Goal: Task Accomplishment & Management: Complete application form

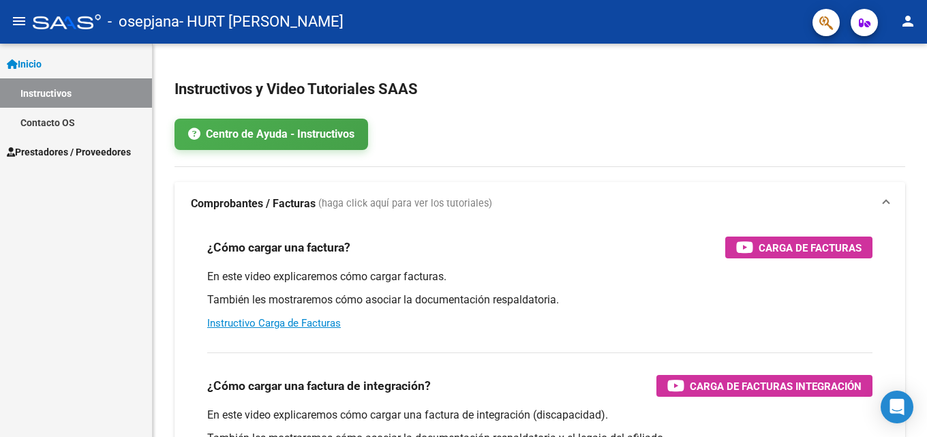
click at [83, 153] on span "Prestadores / Proveedores" at bounding box center [69, 152] width 124 height 15
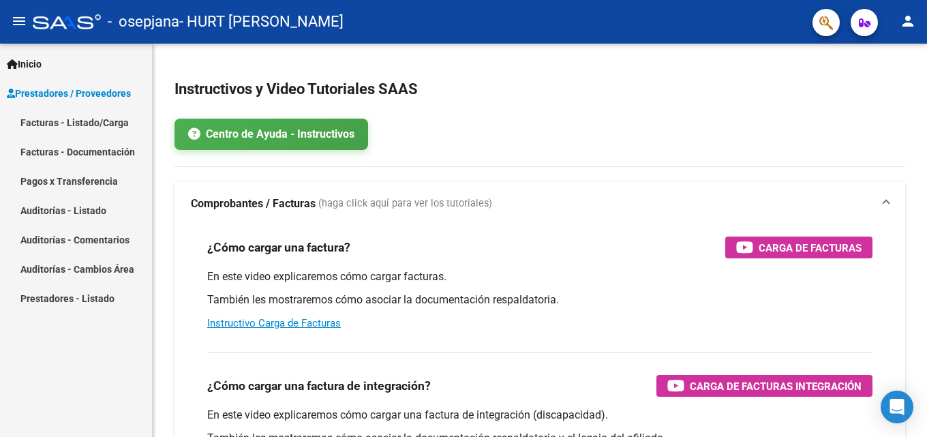
click at [93, 117] on link "Facturas - Listado/Carga" at bounding box center [76, 122] width 152 height 29
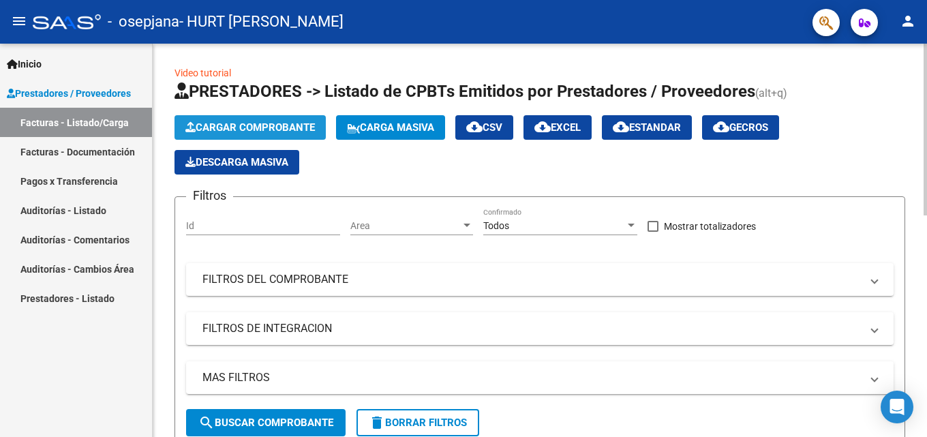
click at [288, 119] on button "Cargar Comprobante" at bounding box center [250, 127] width 151 height 25
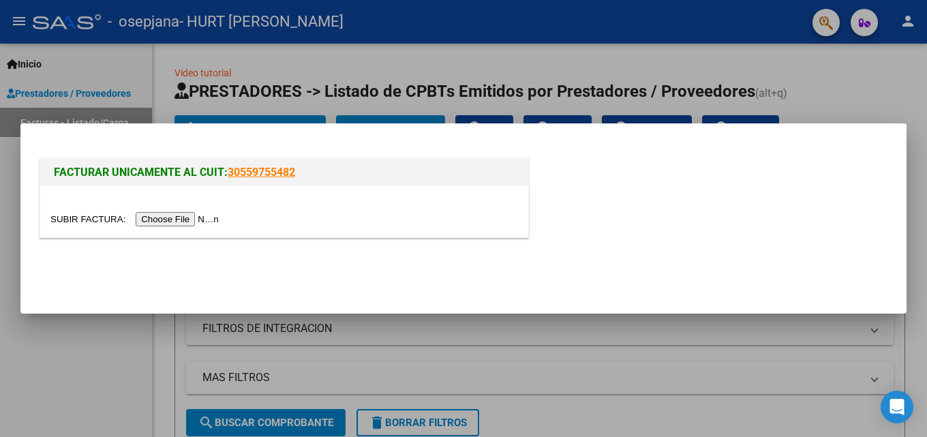
click at [211, 213] on input "file" at bounding box center [136, 219] width 173 height 14
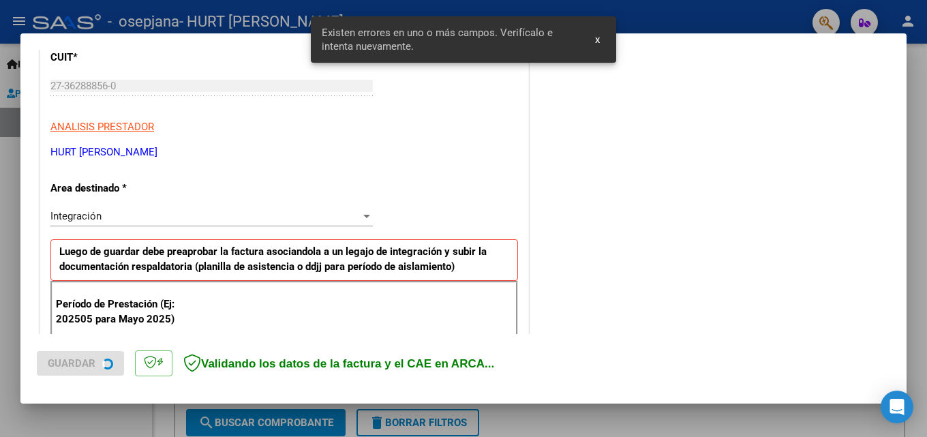
scroll to position [333, 0]
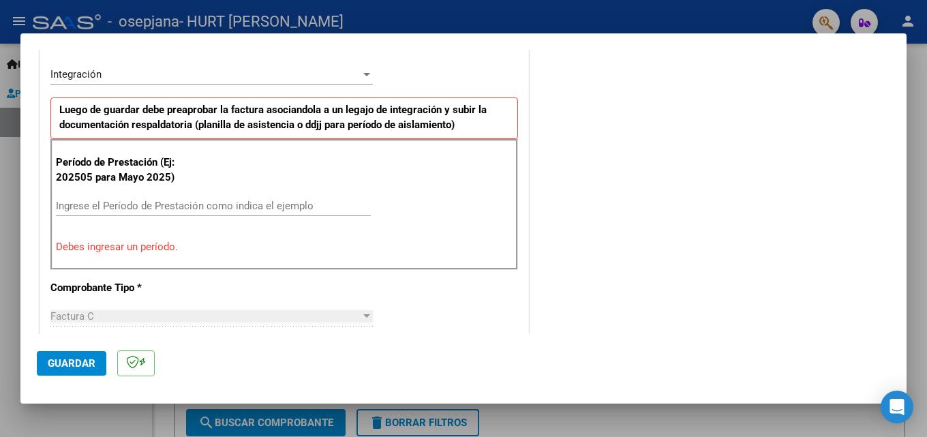
click at [214, 205] on input "Ingrese el Período de Prestación como indica el ejemplo" at bounding box center [213, 206] width 315 height 12
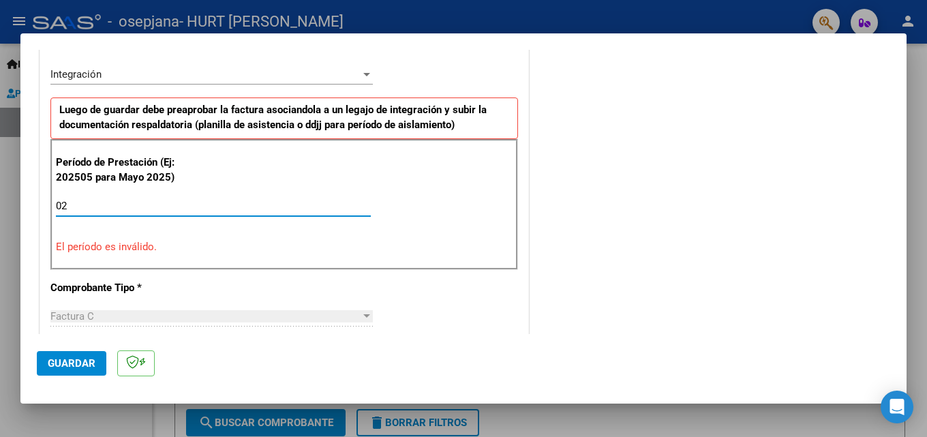
type input "0"
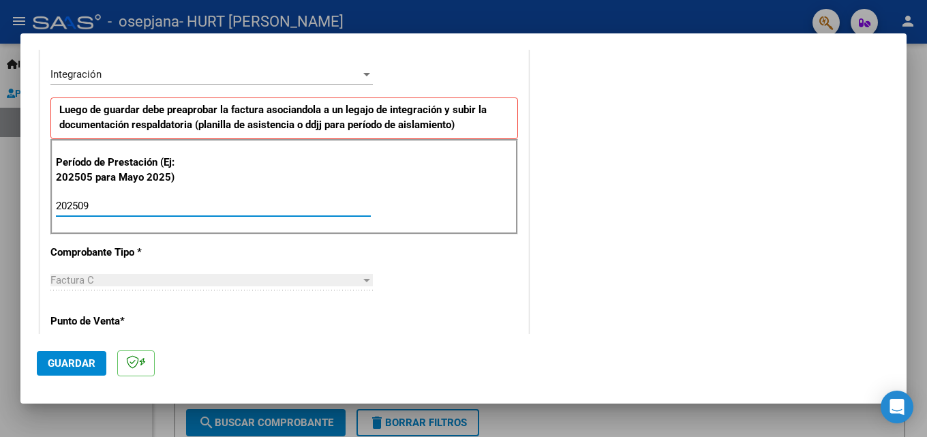
type input "202509"
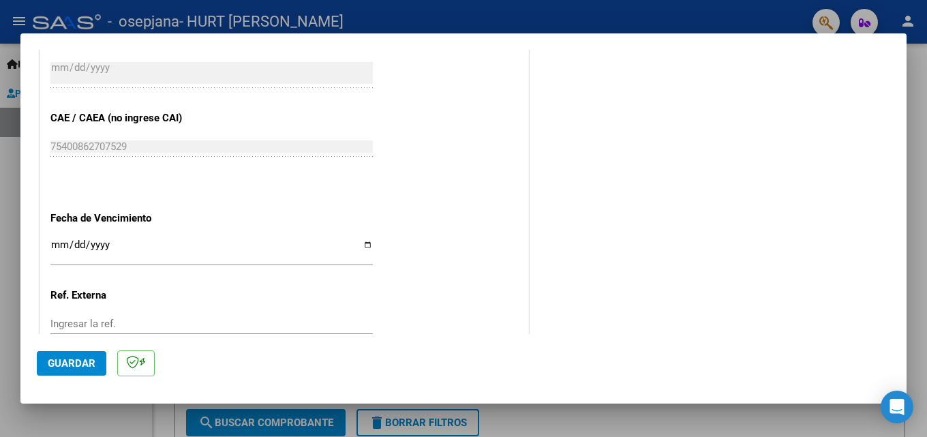
scroll to position [877, 0]
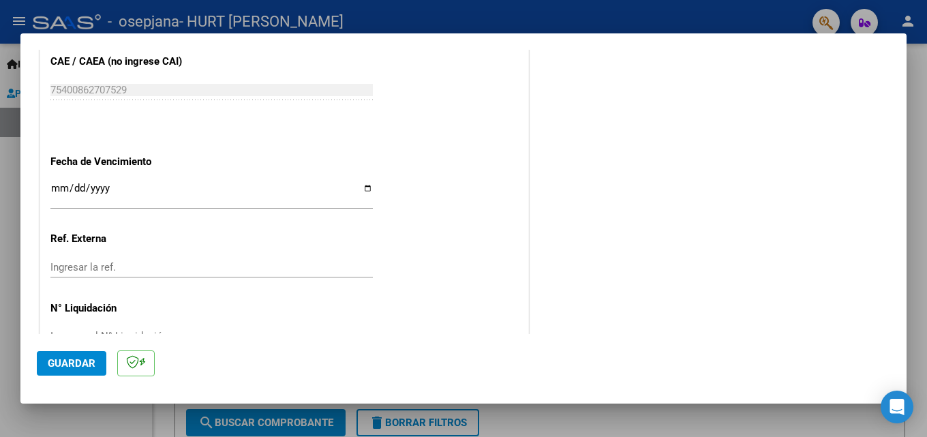
click at [363, 192] on input "Ingresar la fecha" at bounding box center [211, 194] width 323 height 22
type input "[DATE]"
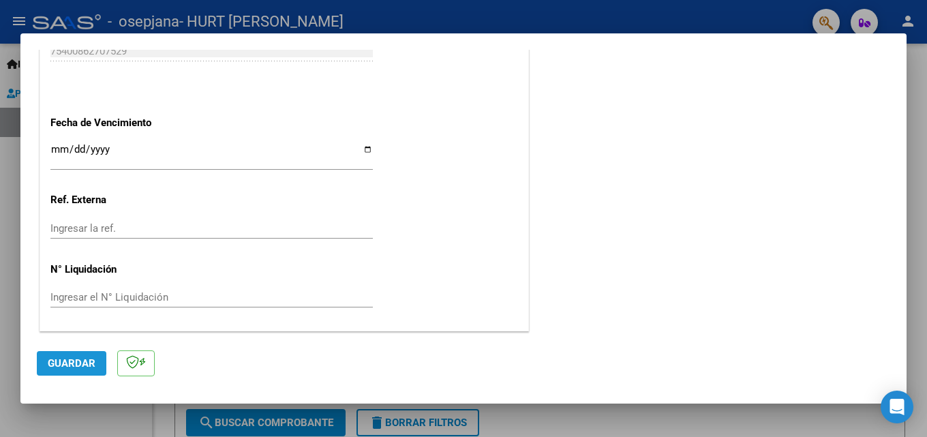
click at [93, 371] on button "Guardar" at bounding box center [72, 363] width 70 height 25
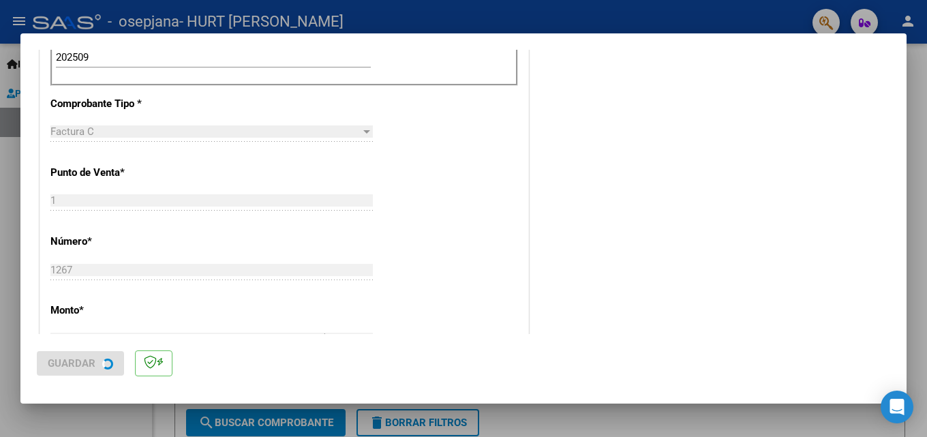
scroll to position [0, 0]
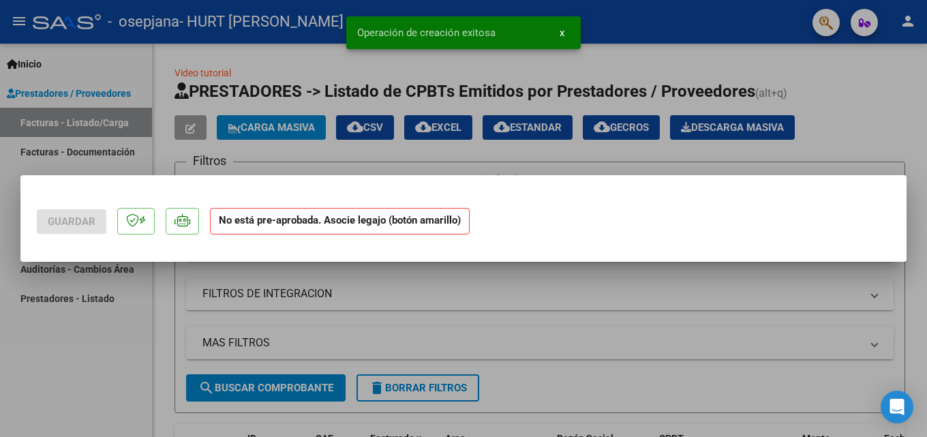
drag, startPoint x: 899, startPoint y: 305, endPoint x: 897, endPoint y: 153, distance: 152.1
click at [897, 153] on div "Guardar No está pre-aprobada. Asocie legajo (botón amarillo) Operación de creac…" at bounding box center [463, 218] width 927 height 437
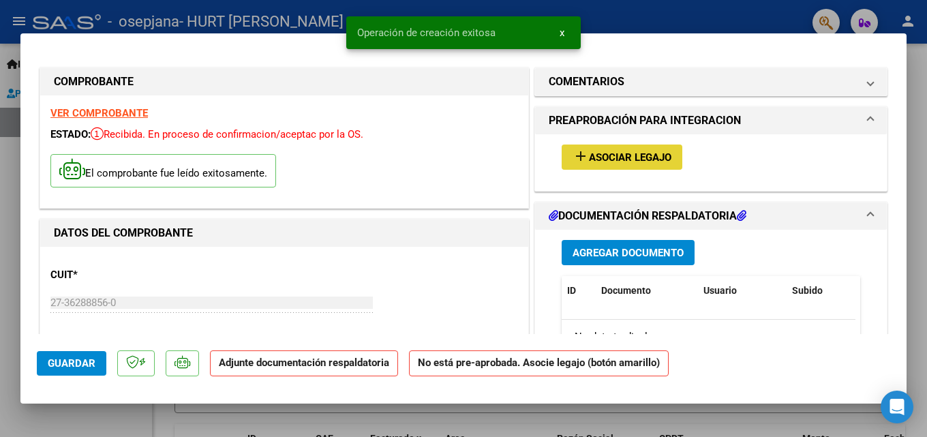
click at [658, 146] on button "add Asociar Legajo" at bounding box center [622, 157] width 121 height 25
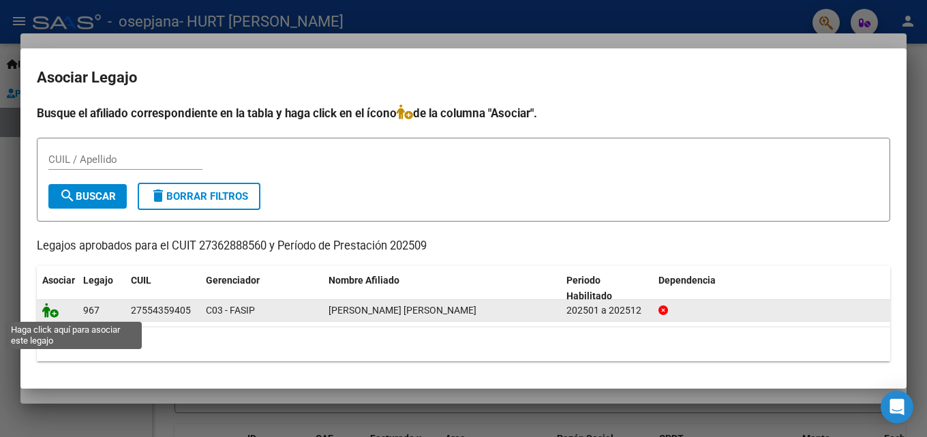
click at [50, 313] on icon at bounding box center [50, 310] width 16 height 15
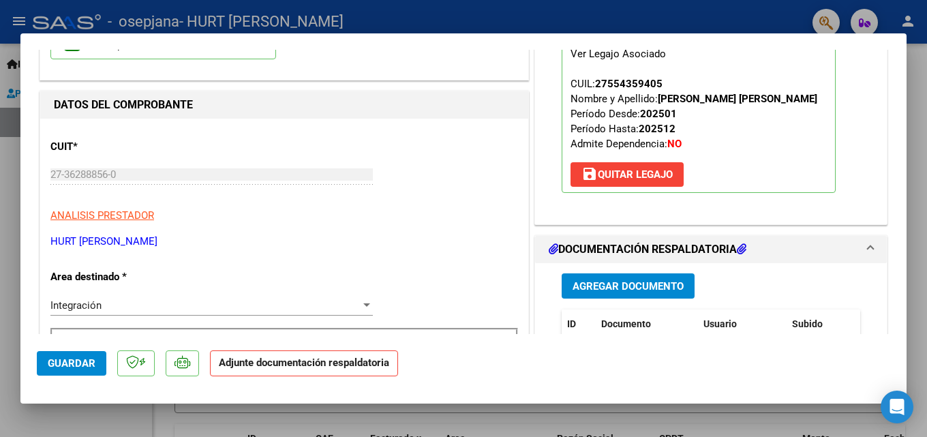
scroll to position [243, 0]
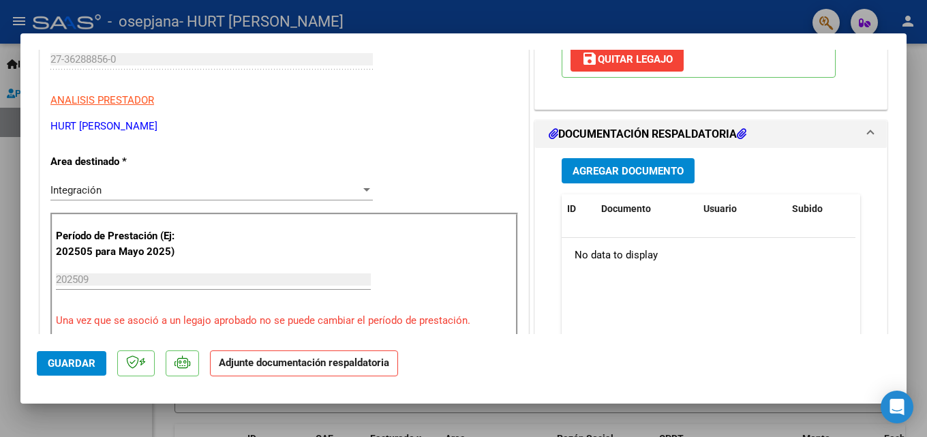
click at [667, 165] on span "Agregar Documento" at bounding box center [628, 171] width 111 height 12
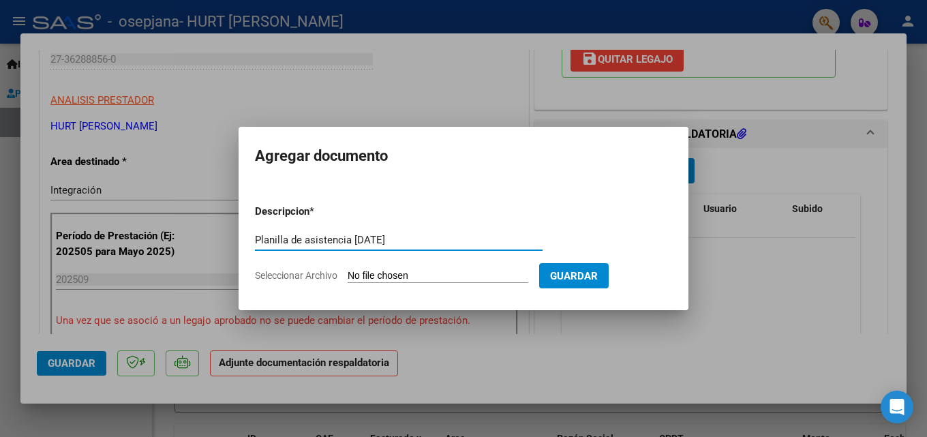
type input "Planilla de asistencia [DATE]"
click at [423, 273] on input "Seleccionar Archivo" at bounding box center [438, 276] width 181 height 13
type input "C:\fakepath\Planilla de asistencia - [PERSON_NAME] - [DATE].pdf"
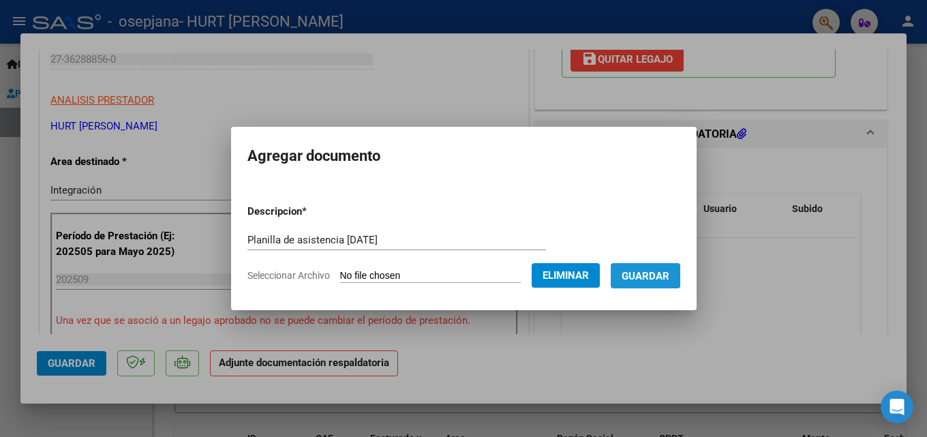
click at [670, 275] on span "Guardar" at bounding box center [646, 276] width 48 height 12
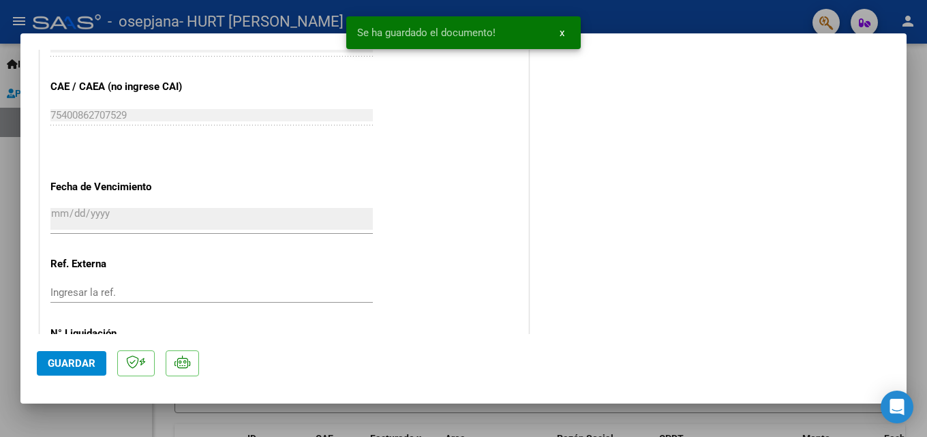
scroll to position [936, 0]
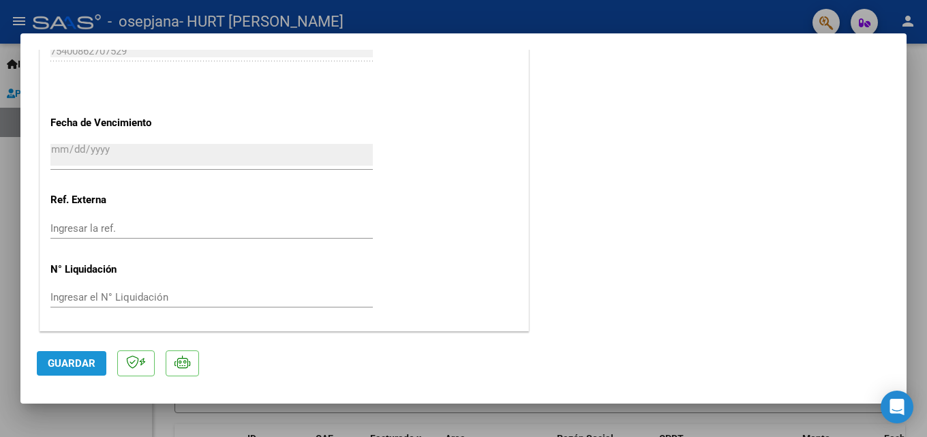
click at [76, 360] on span "Guardar" at bounding box center [72, 363] width 48 height 12
click at [923, 122] on div at bounding box center [463, 218] width 927 height 437
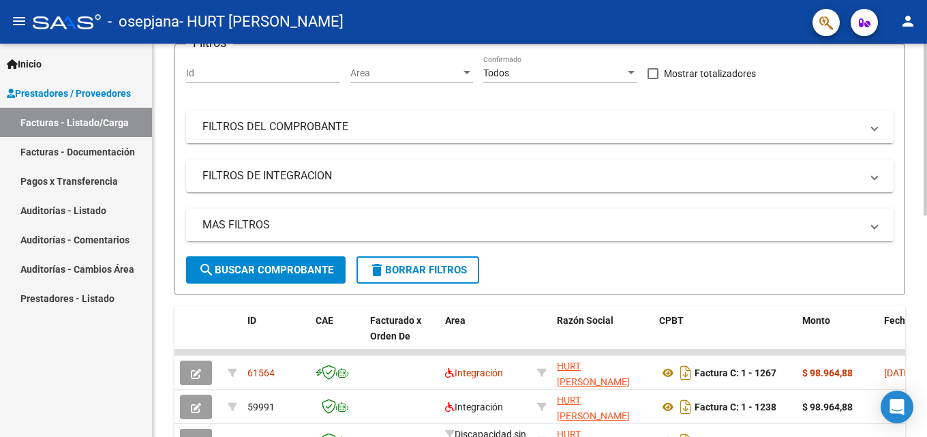
scroll to position [218, 0]
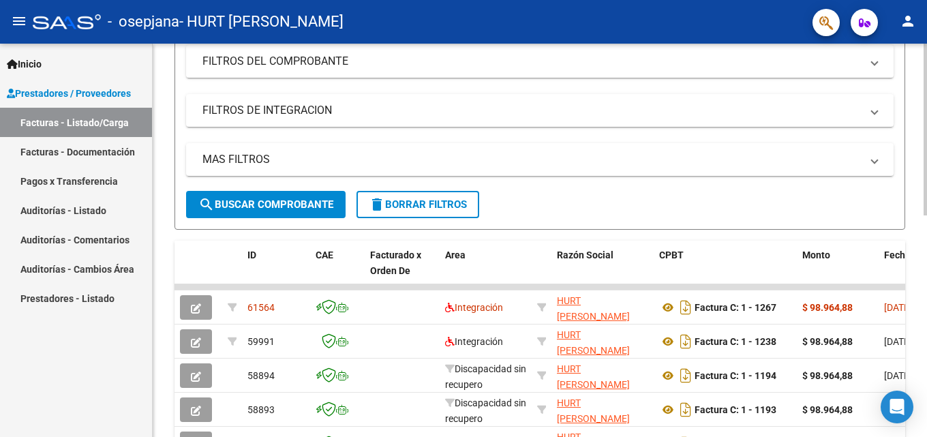
click at [925, 203] on div at bounding box center [925, 227] width 3 height 172
